Goal: Task Accomplishment & Management: Manage account settings

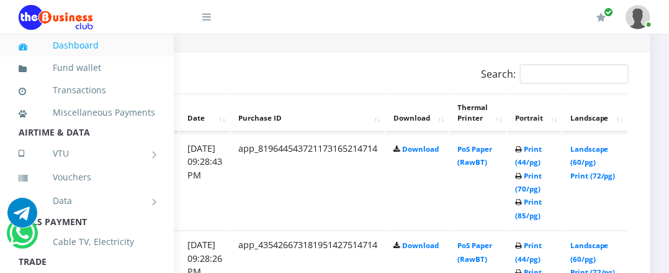
scroll to position [638, 251]
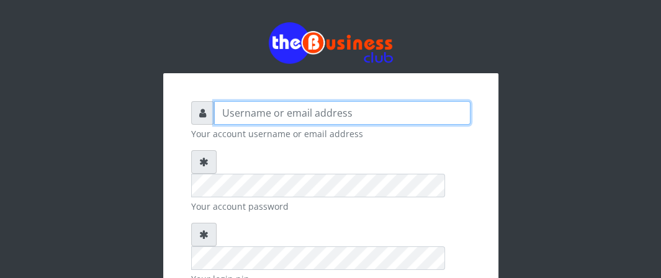
type input "Boboyen"
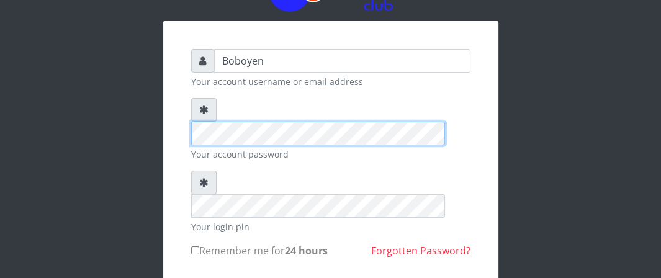
scroll to position [124, 0]
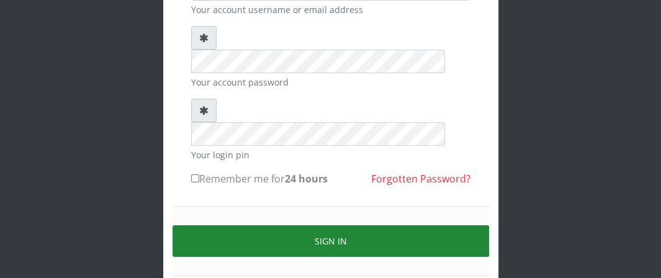
click at [301, 225] on button "Sign in" at bounding box center [331, 241] width 317 height 32
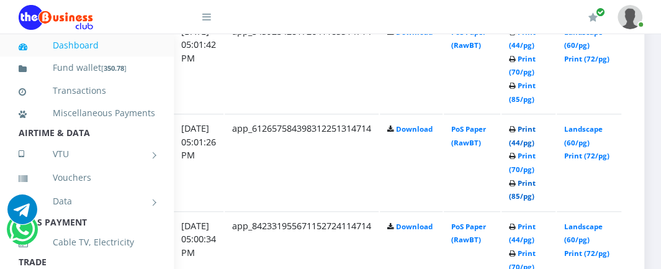
scroll to position [683, 241]
